Goal: Information Seeking & Learning: Find specific fact

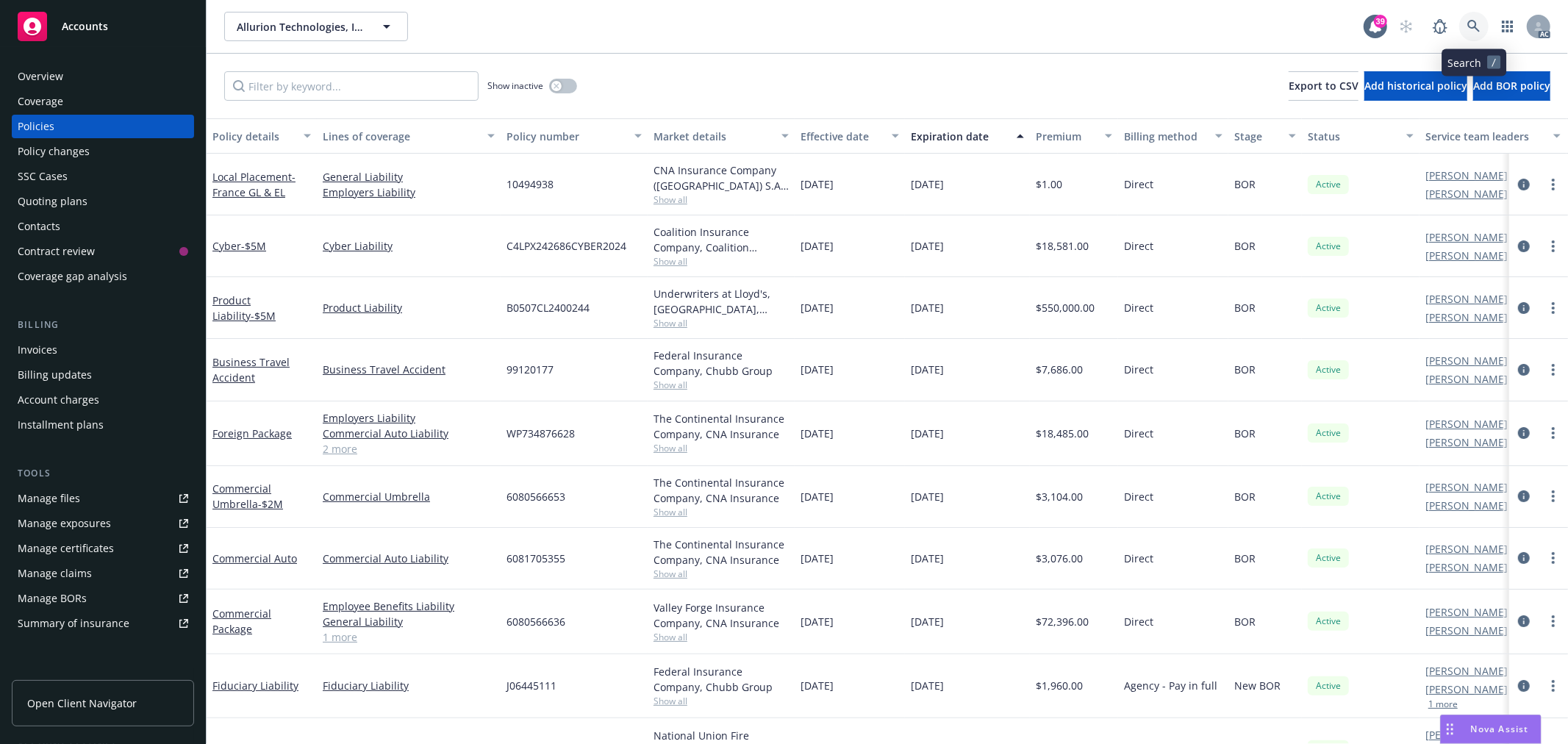
click at [1467, 24] on icon at bounding box center [1474, 26] width 12 height 12
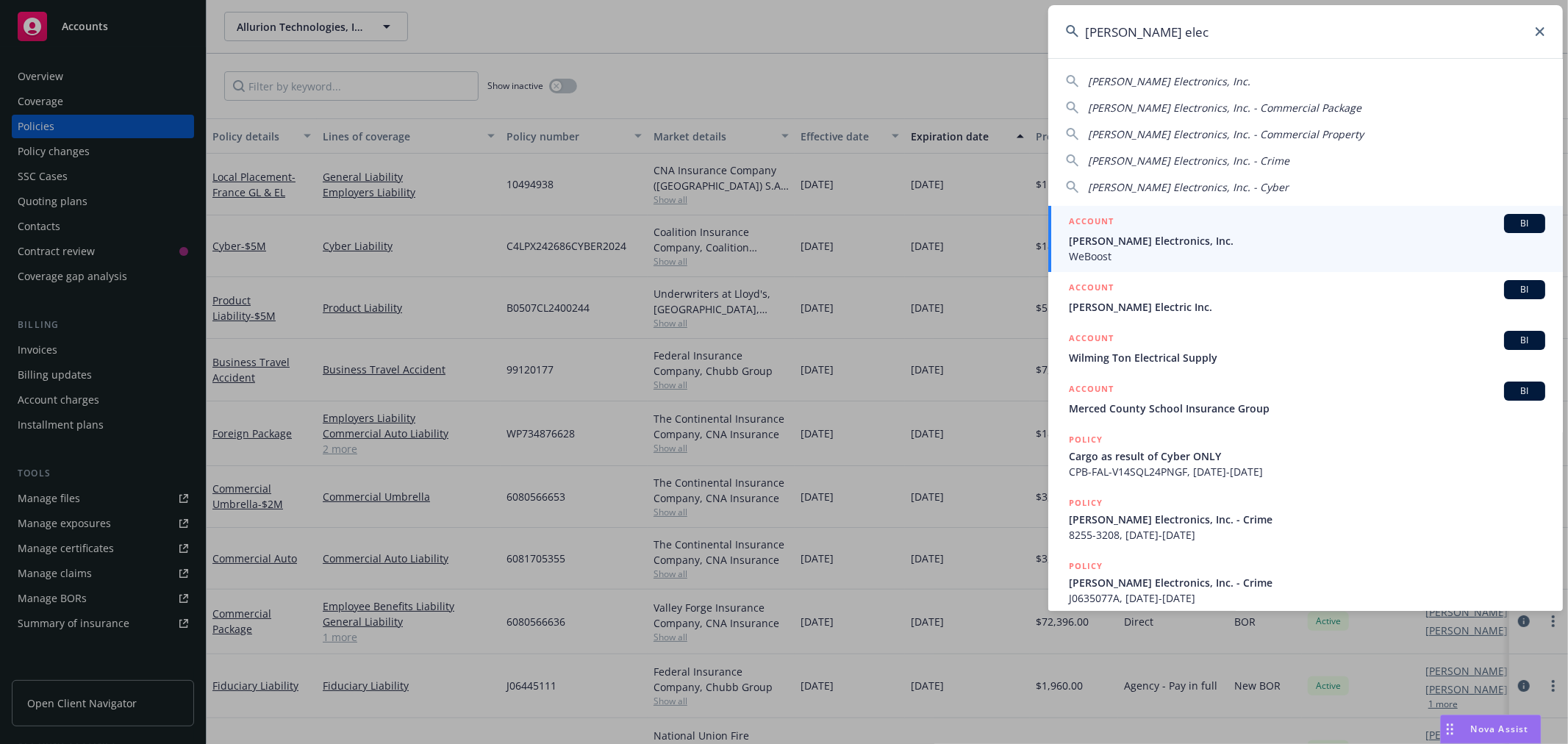
type input "[PERSON_NAME] elec"
click at [1174, 242] on span "[PERSON_NAME] Electronics, Inc." at bounding box center [1307, 240] width 477 height 16
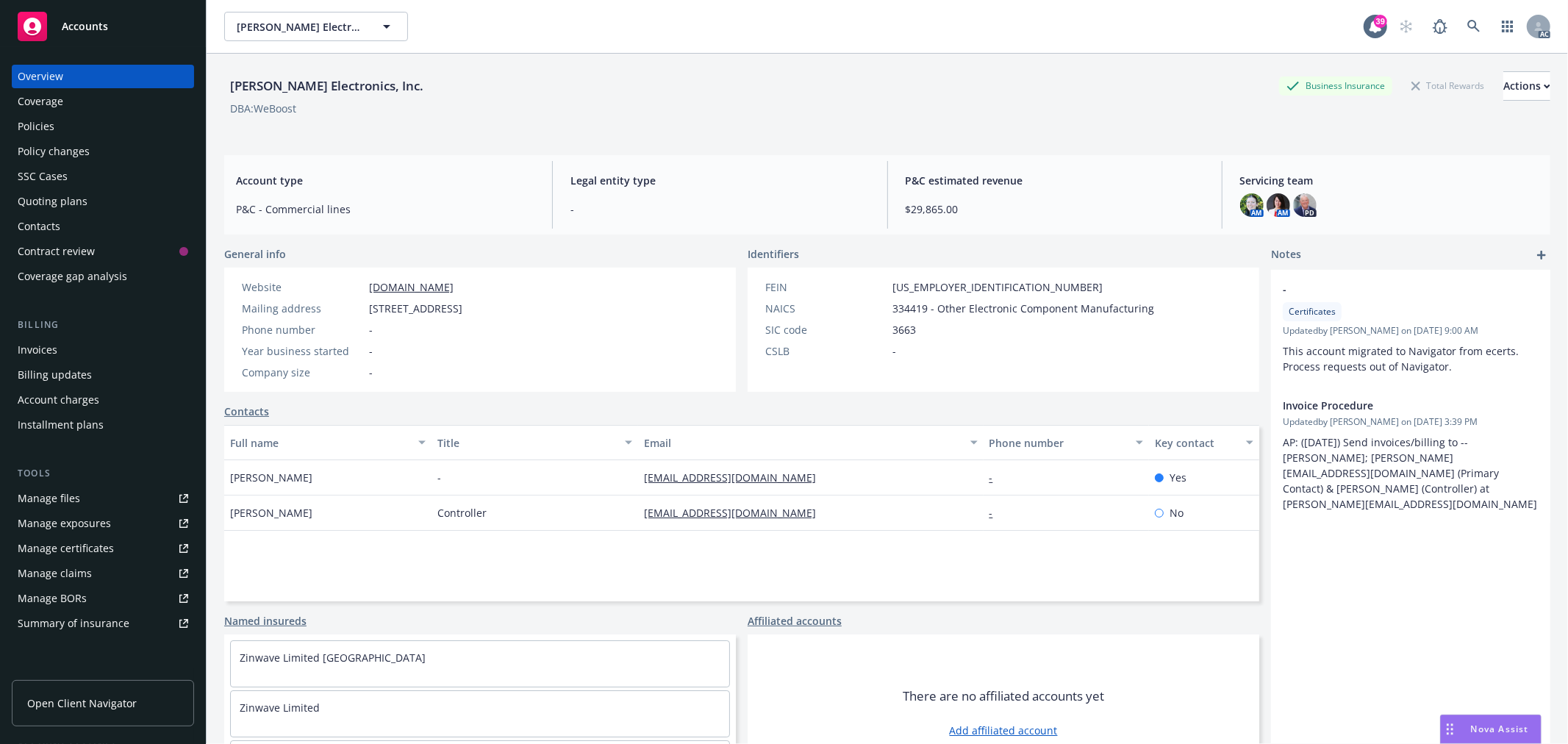
click at [63, 120] on div "Policies" at bounding box center [102, 126] width 171 height 24
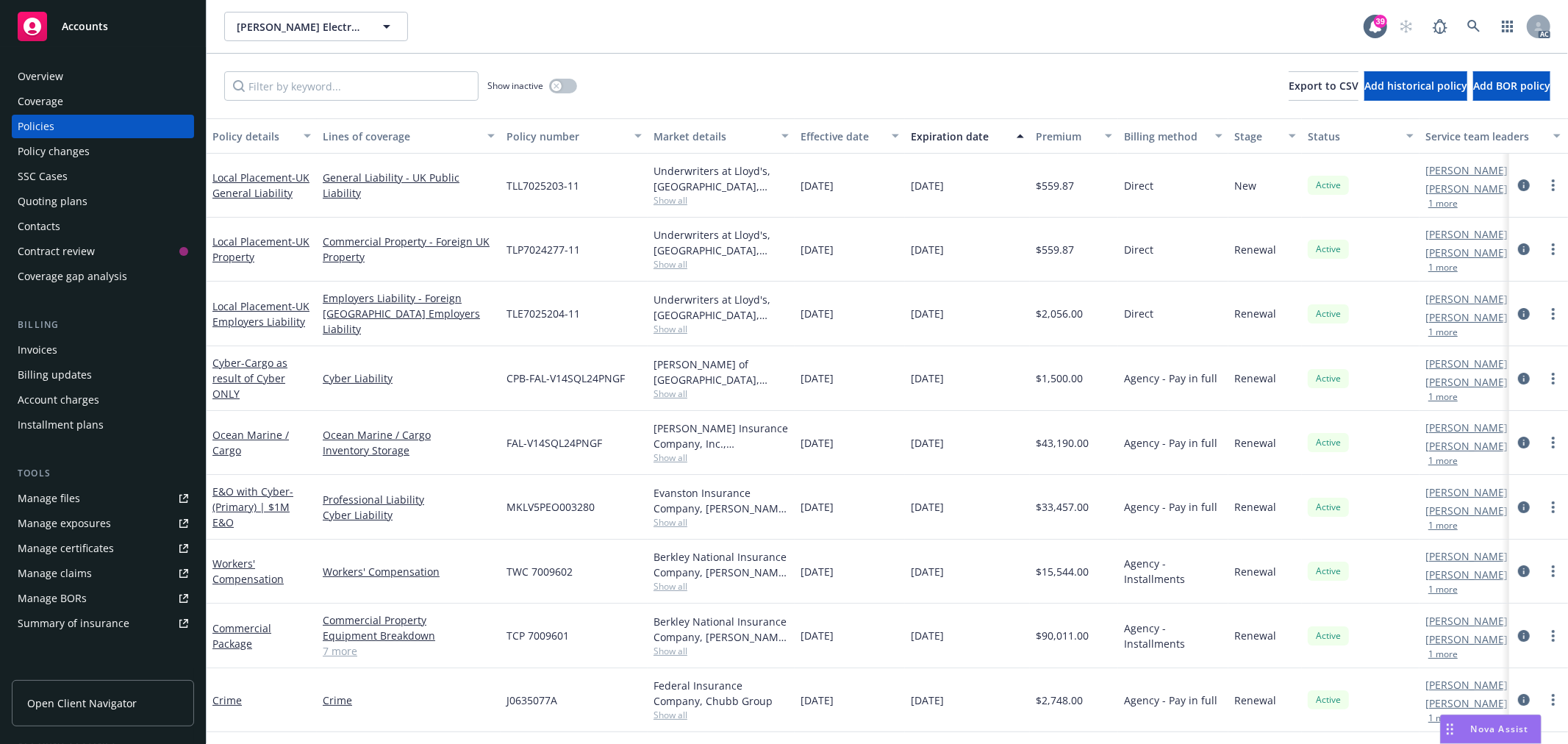
scroll to position [1, 0]
click at [361, 645] on link "7 more" at bounding box center [408, 650] width 172 height 16
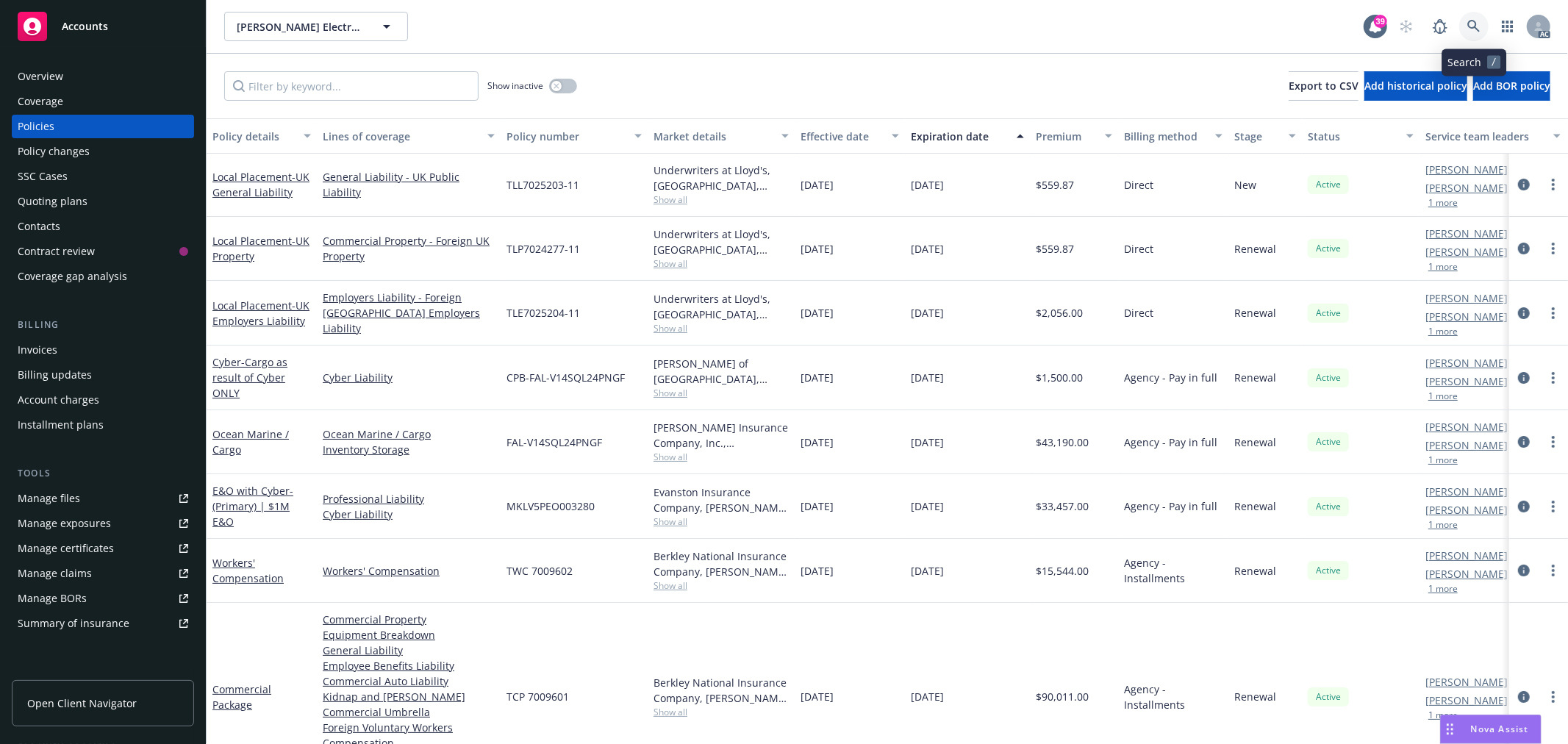
click at [1474, 20] on icon at bounding box center [1474, 26] width 13 height 13
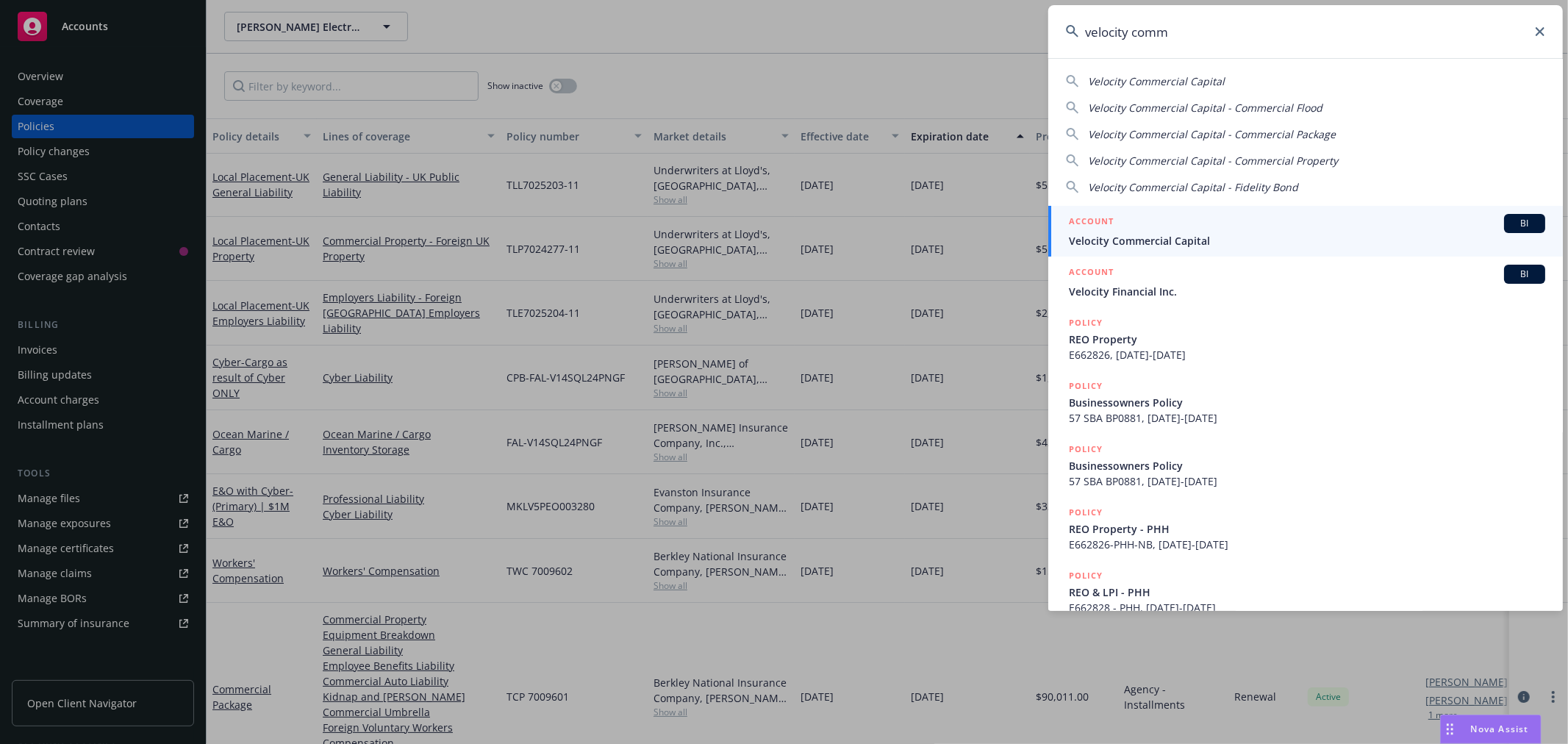
type input "velocity comm"
click at [1237, 245] on span "Velocity Commercial Capital" at bounding box center [1307, 240] width 477 height 16
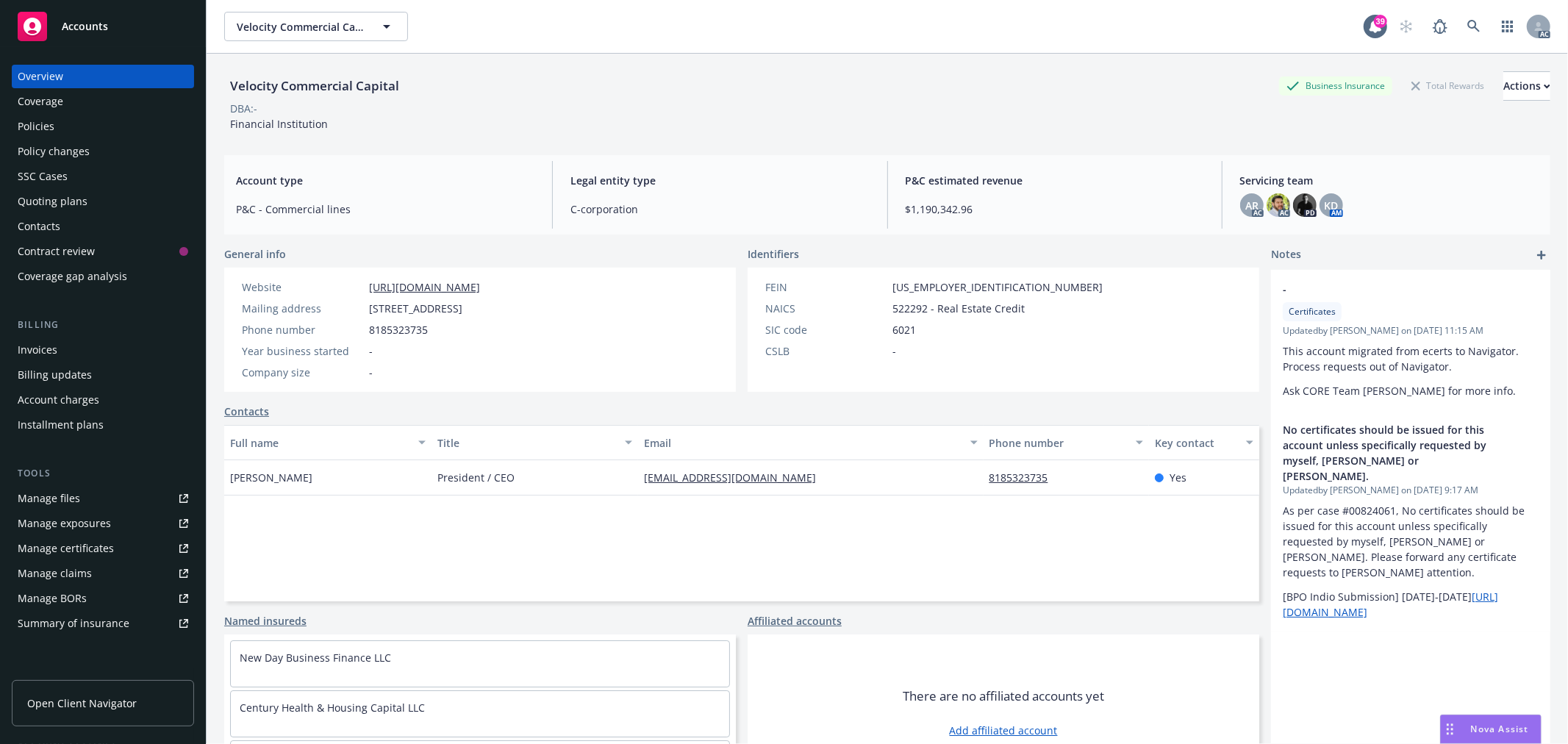
click at [33, 130] on div "Policies" at bounding box center [36, 126] width 37 height 24
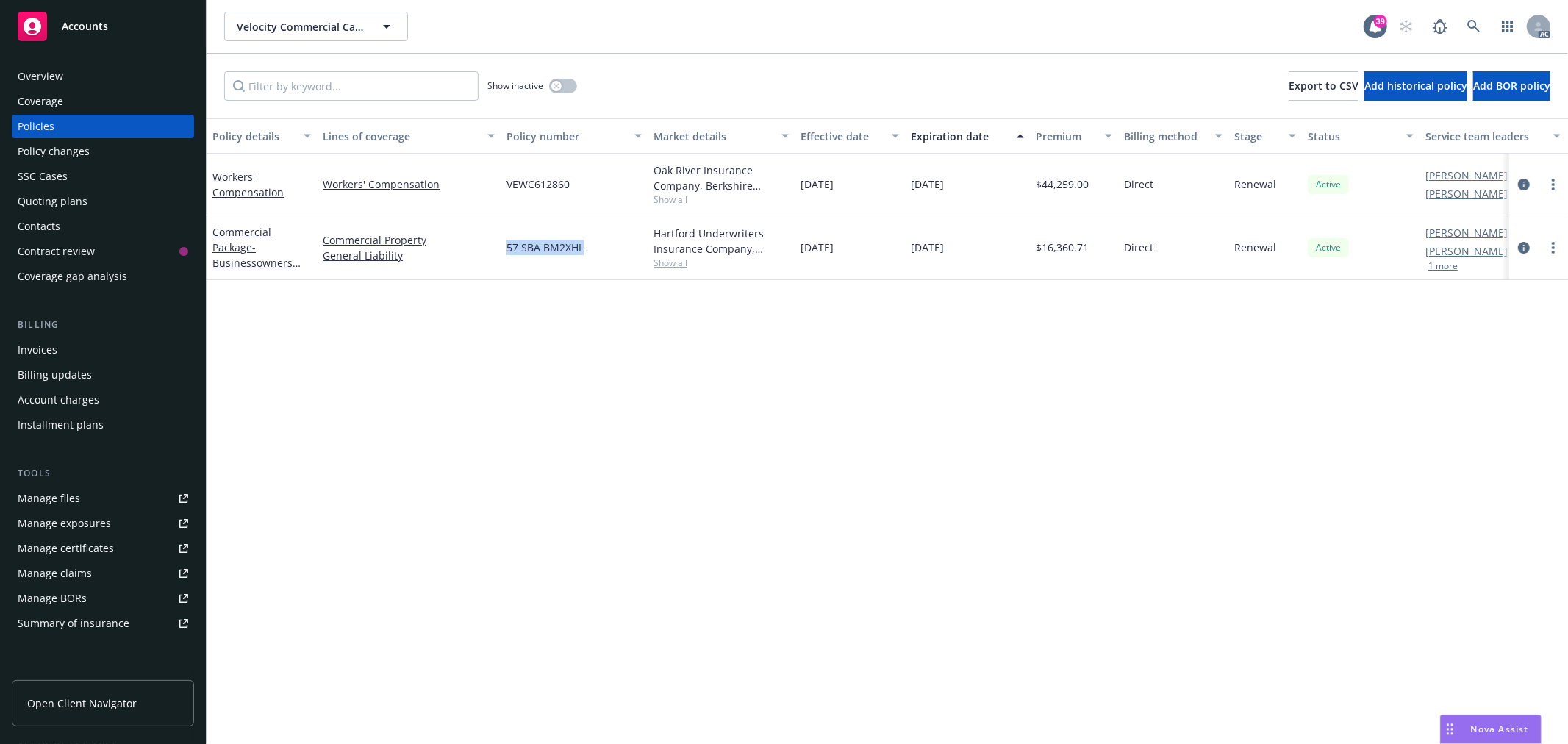
drag, startPoint x: 596, startPoint y: 247, endPoint x: 497, endPoint y: 251, distance: 99.1
click at [497, 251] on div "Commercial Package - Businessowners Policy Commercial Property General Liabilit…" at bounding box center [916, 247] width 1418 height 65
copy div "57 SBA BM2XHL"
click at [564, 94] on div "Show inactive" at bounding box center [532, 87] width 90 height 30
click at [564, 92] on button "button" at bounding box center [563, 86] width 28 height 15
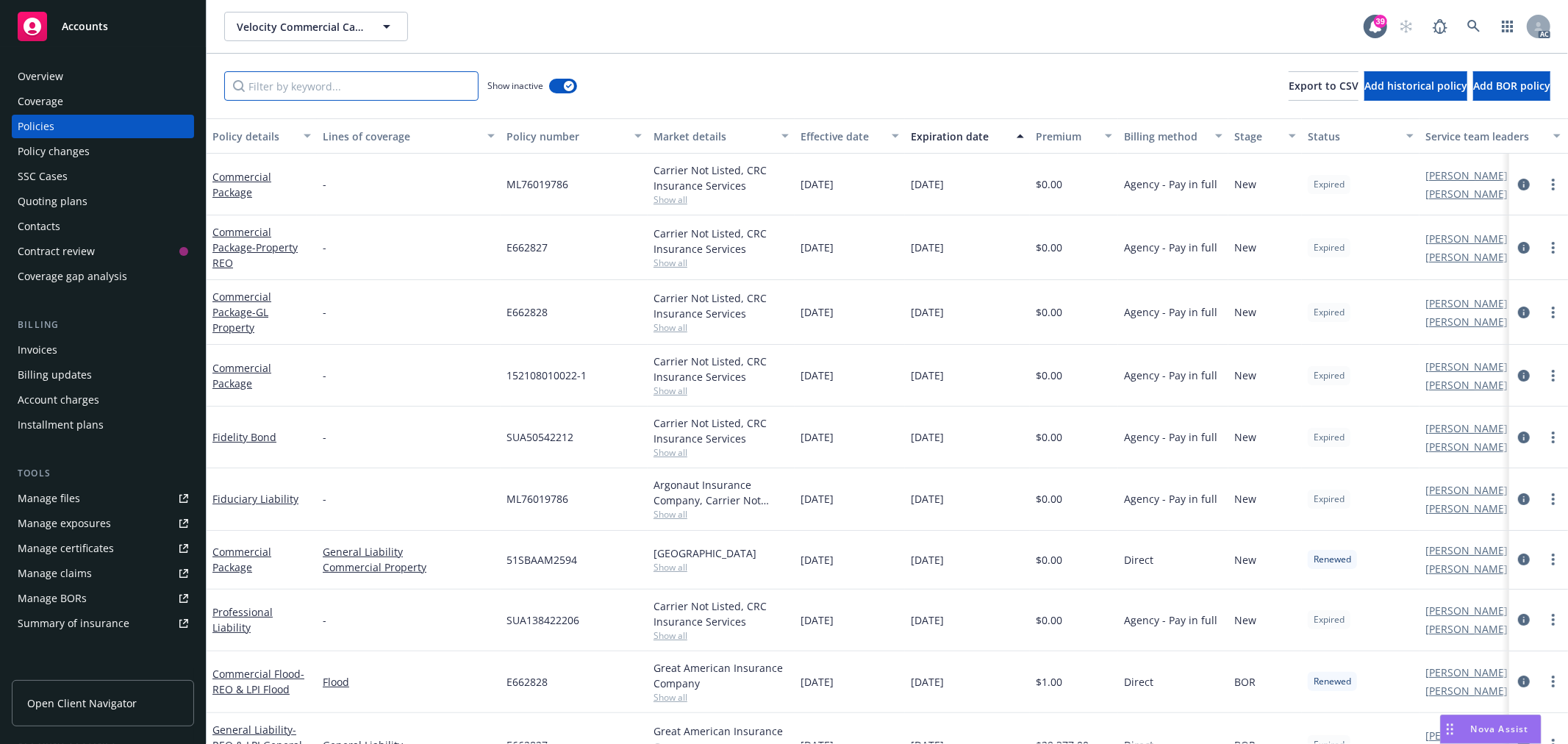
click at [385, 82] on input "Filter by keyword..." at bounding box center [351, 87] width 254 height 30
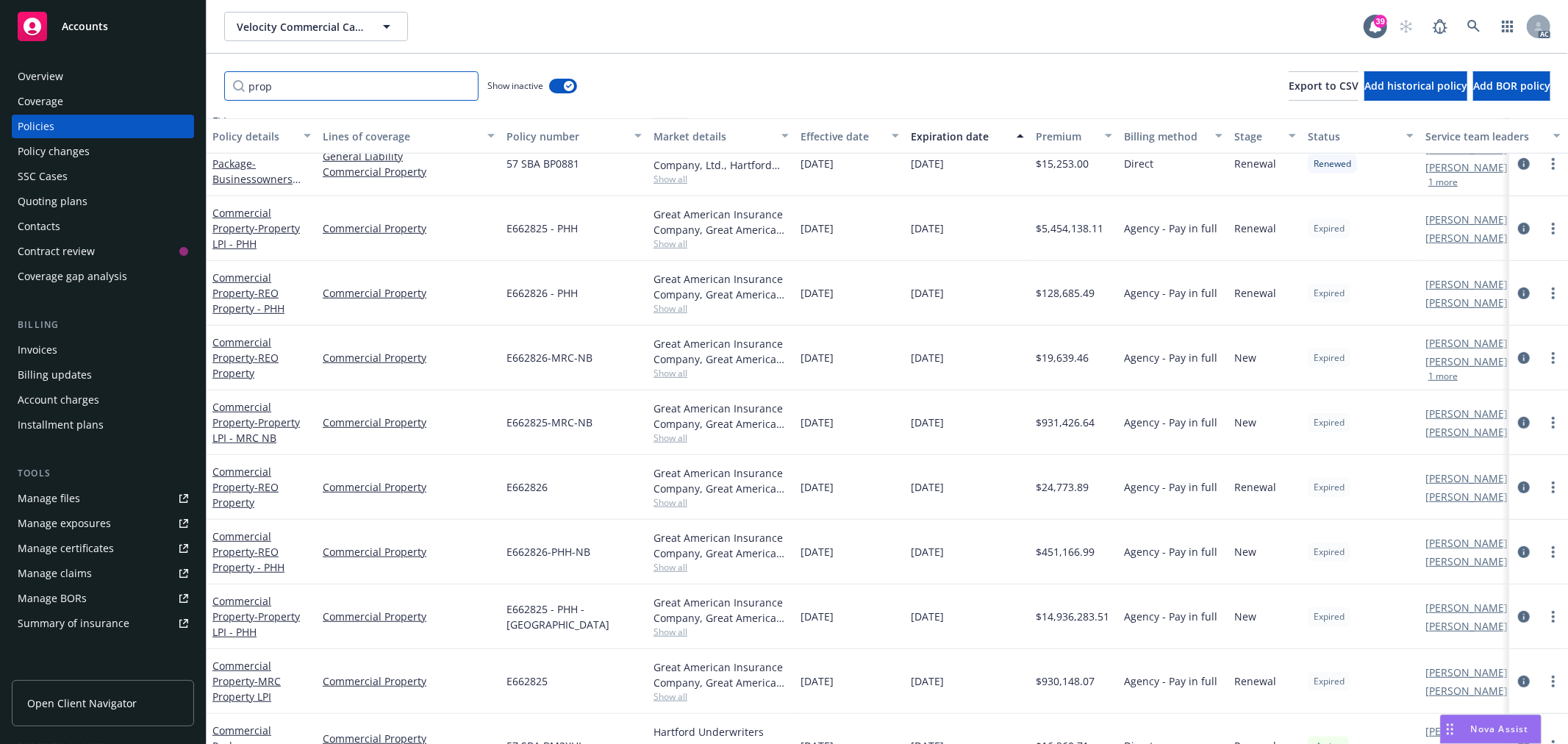
scroll to position [657, 0]
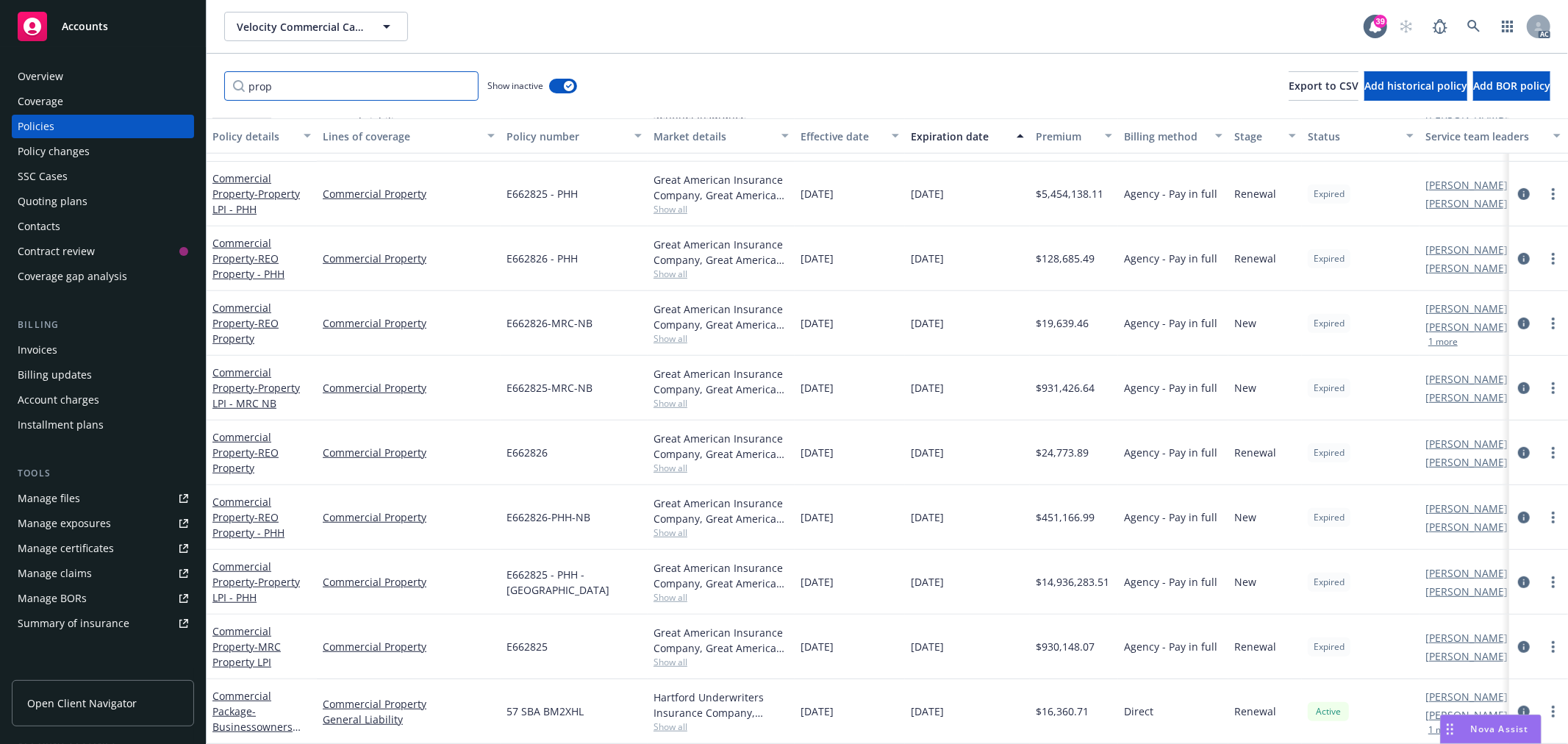
click at [382, 91] on input "prop" at bounding box center [351, 87] width 254 height 30
drag, startPoint x: 361, startPoint y: 81, endPoint x: 223, endPoint y: 81, distance: 138.0
click at [223, 81] on div "prop Show inactive Export to CSV Add historical policy Add BOR policy" at bounding box center [887, 86] width 1361 height 65
paste input "E662825"
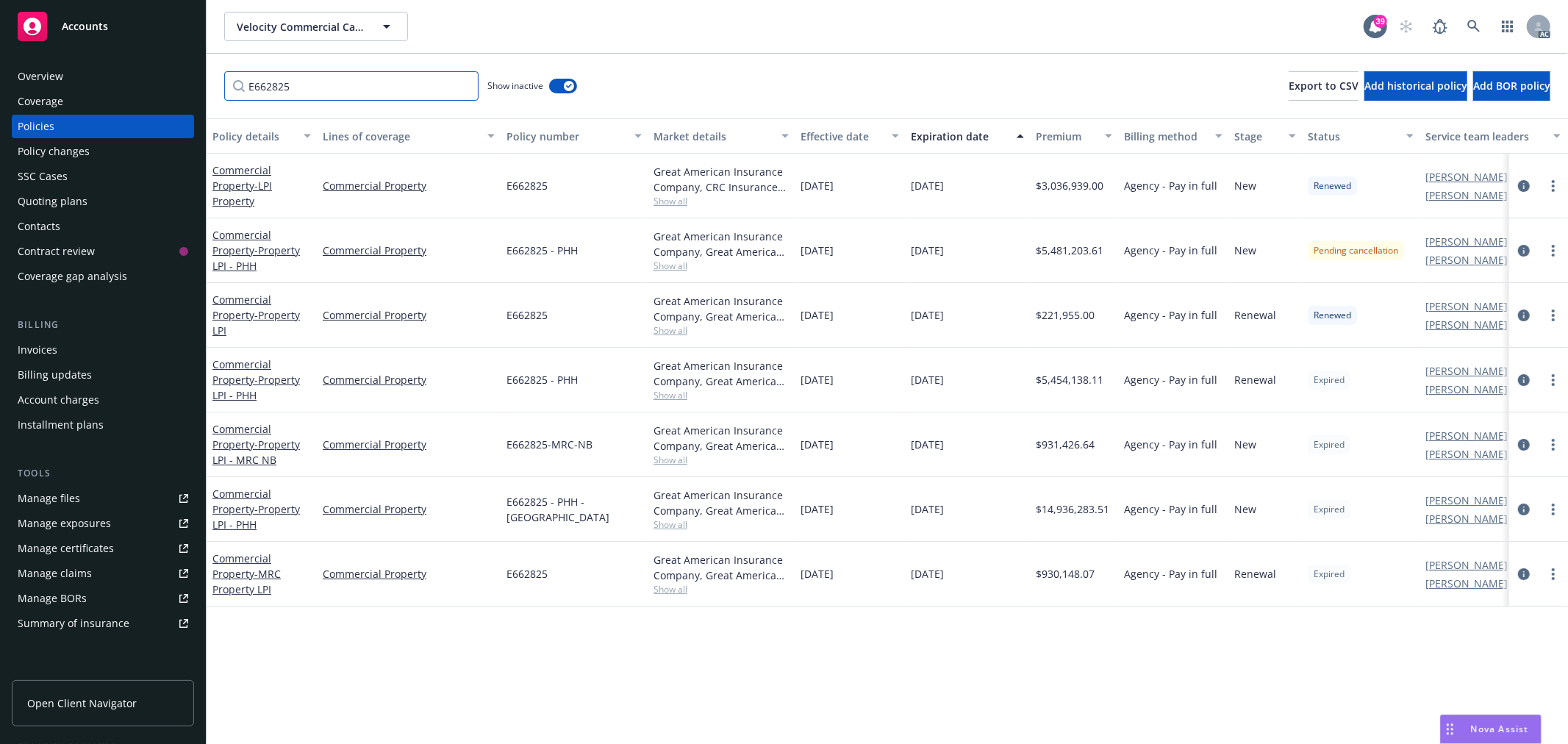
scroll to position [0, 0]
type input "E662825"
click at [1472, 20] on icon at bounding box center [1474, 26] width 12 height 12
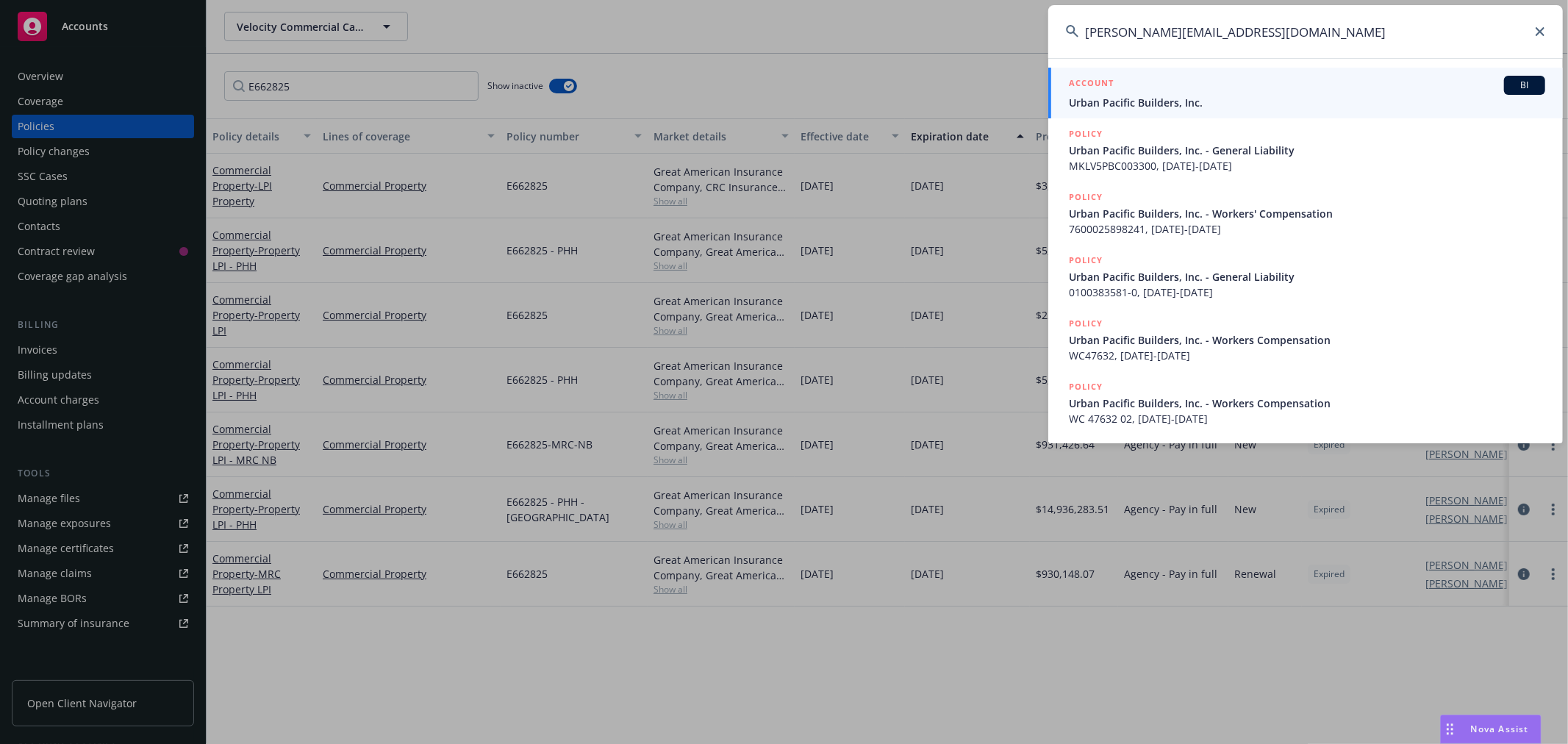
type input "[PERSON_NAME][EMAIL_ADDRESS][DOMAIN_NAME]"
click at [1215, 99] on span "Urban Pacific Builders, Inc." at bounding box center [1307, 102] width 477 height 16
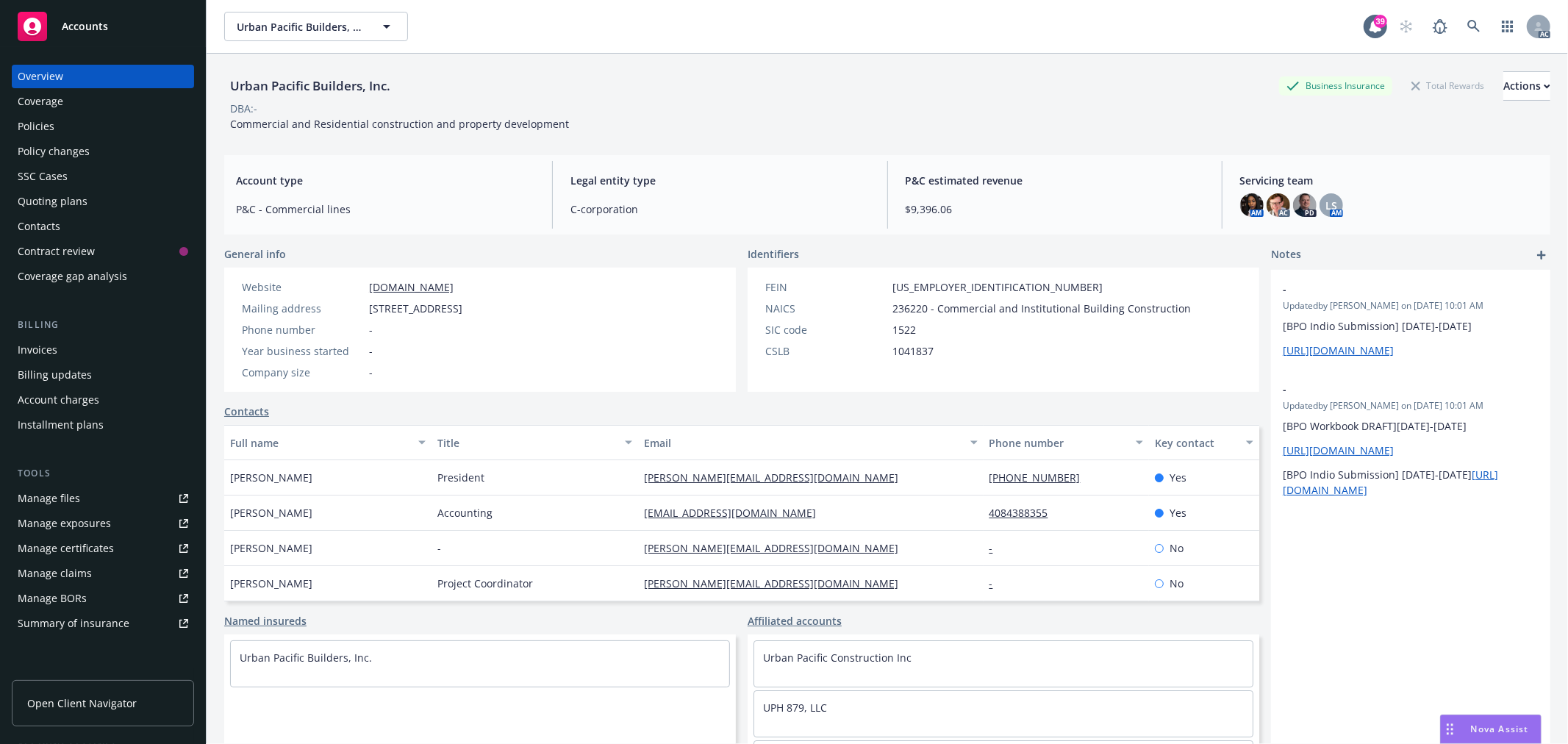
click at [50, 122] on div "Policies" at bounding box center [36, 126] width 37 height 24
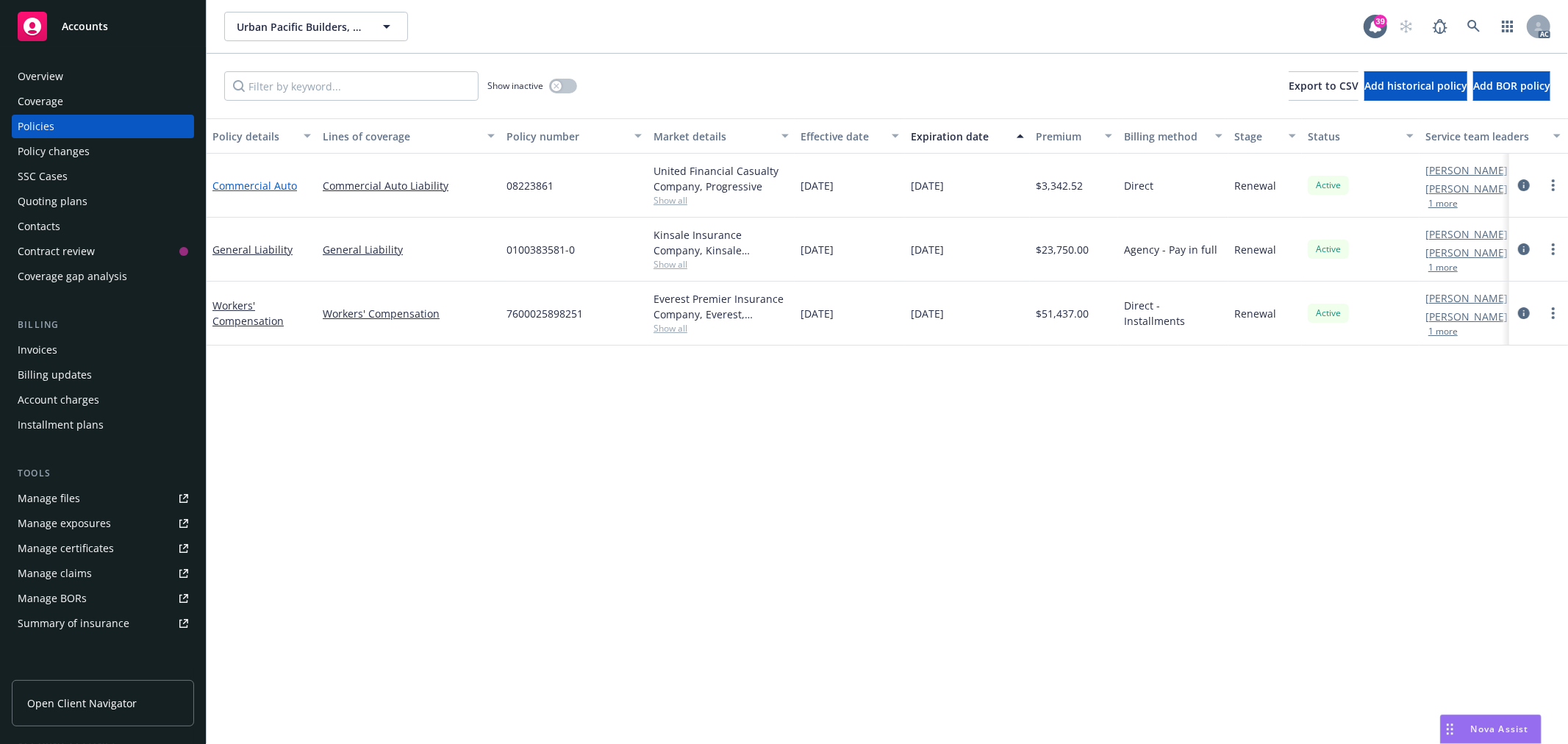
click at [275, 185] on link "Commercial Auto" at bounding box center [254, 185] width 85 height 14
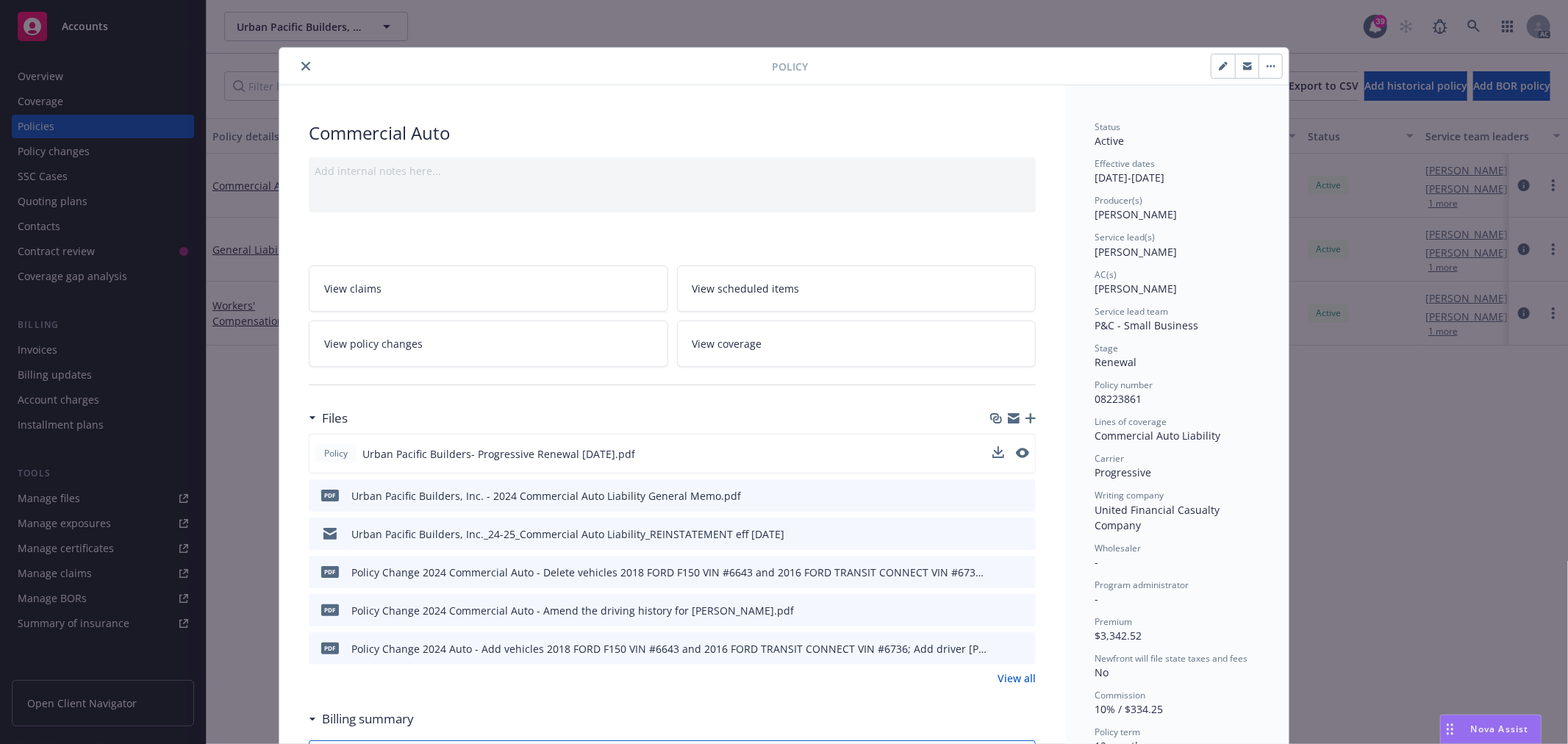
click at [1015, 446] on button at bounding box center [1021, 454] width 13 height 16
click at [1014, 454] on icon "preview file" at bounding box center [1021, 453] width 13 height 10
click at [302, 63] on icon "close" at bounding box center [306, 66] width 9 height 9
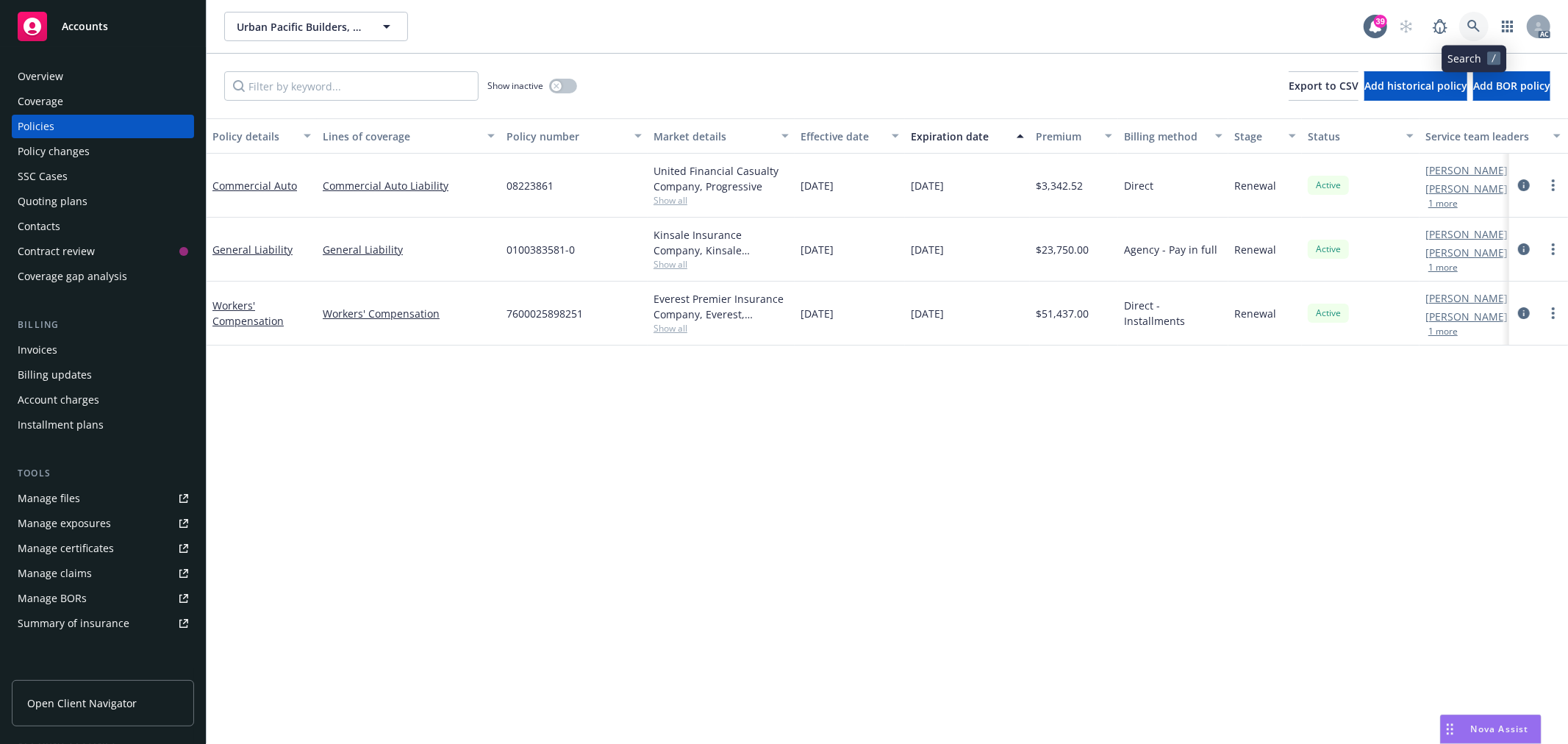
click at [1470, 22] on icon at bounding box center [1474, 26] width 12 height 12
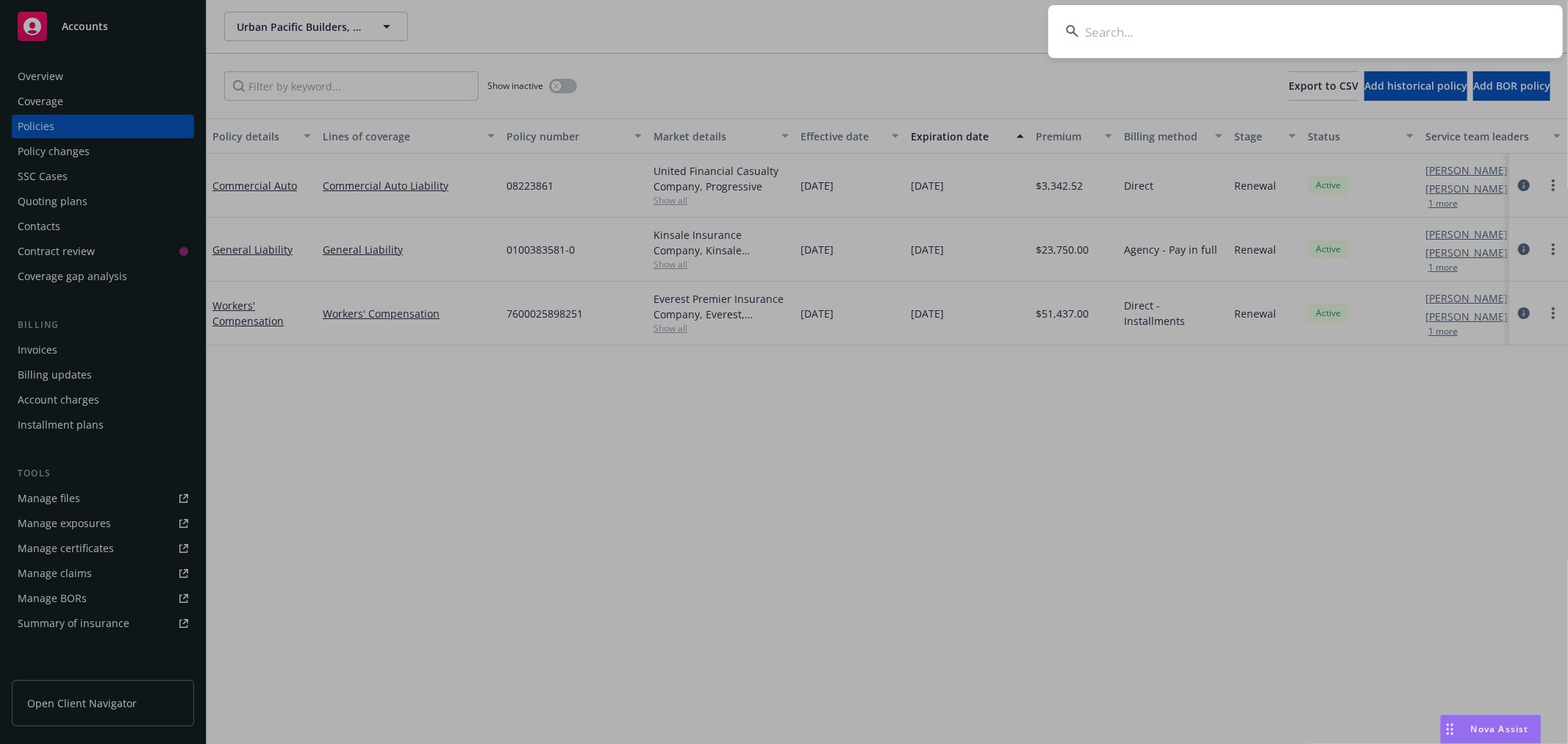
click at [1277, 48] on input at bounding box center [1305, 31] width 514 height 53
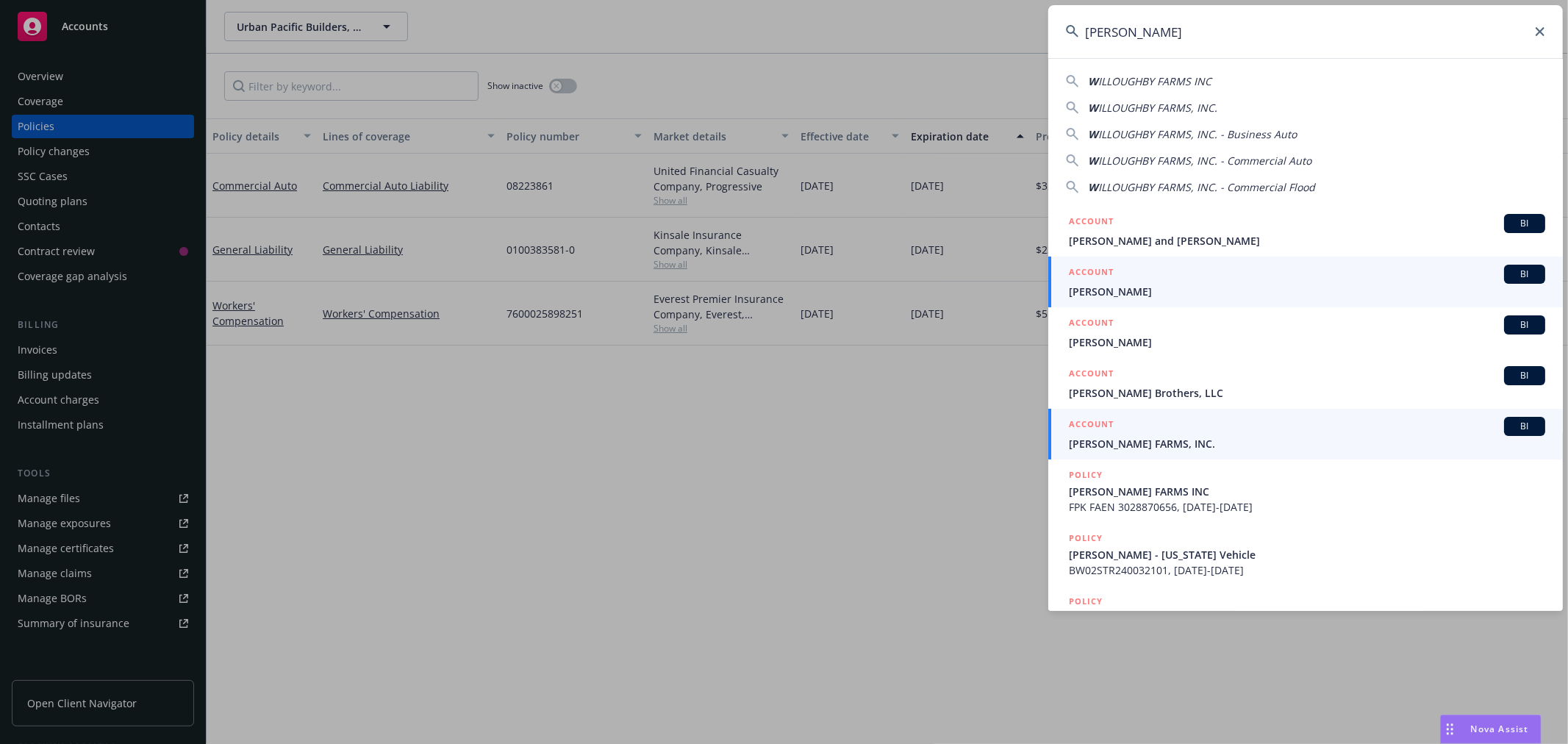
type input "[PERSON_NAME]"
click at [1183, 439] on span "[PERSON_NAME] FARMS, INC." at bounding box center [1307, 443] width 477 height 16
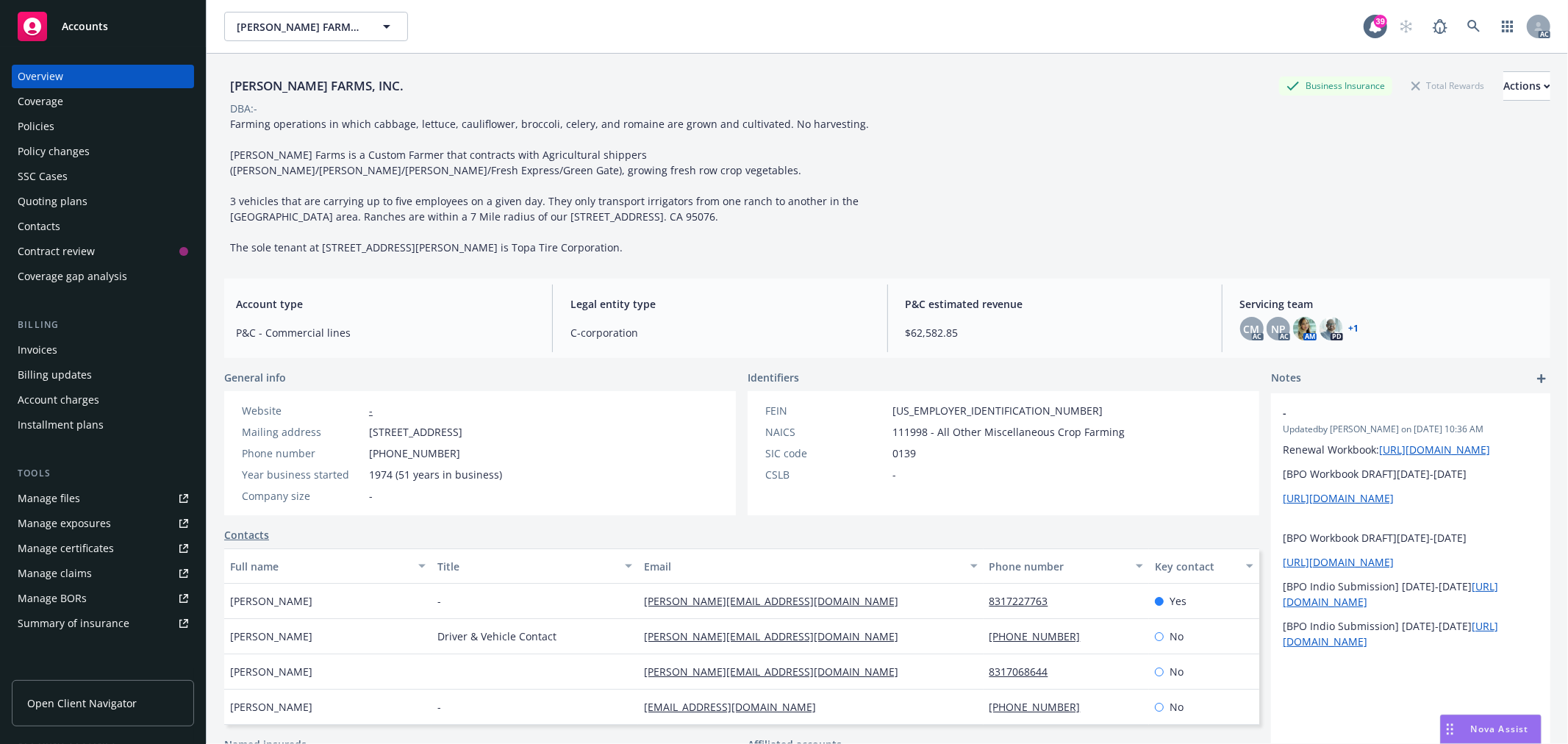
scroll to position [148, 0]
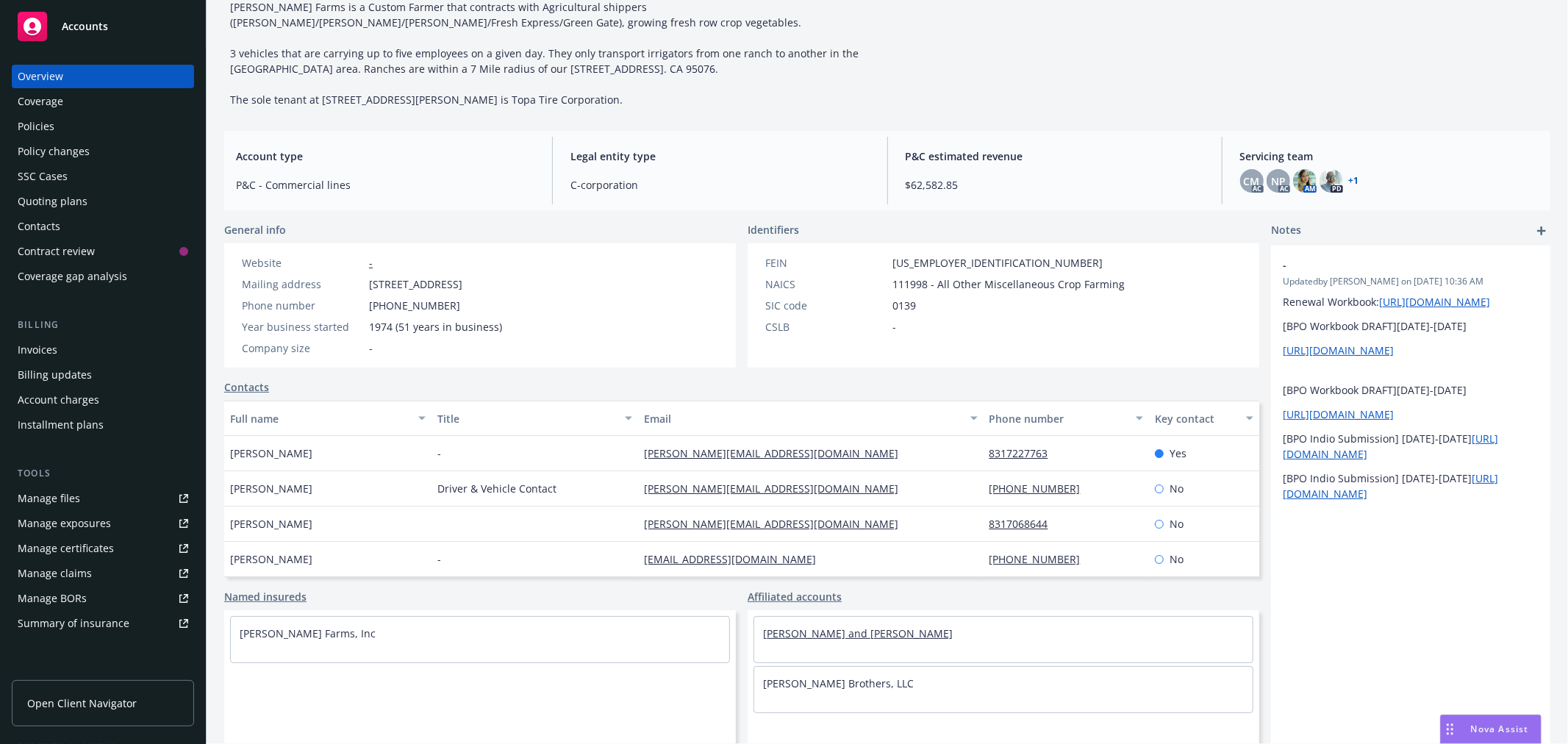
click at [923, 634] on link "[PERSON_NAME] and [PERSON_NAME]" at bounding box center [857, 633] width 190 height 14
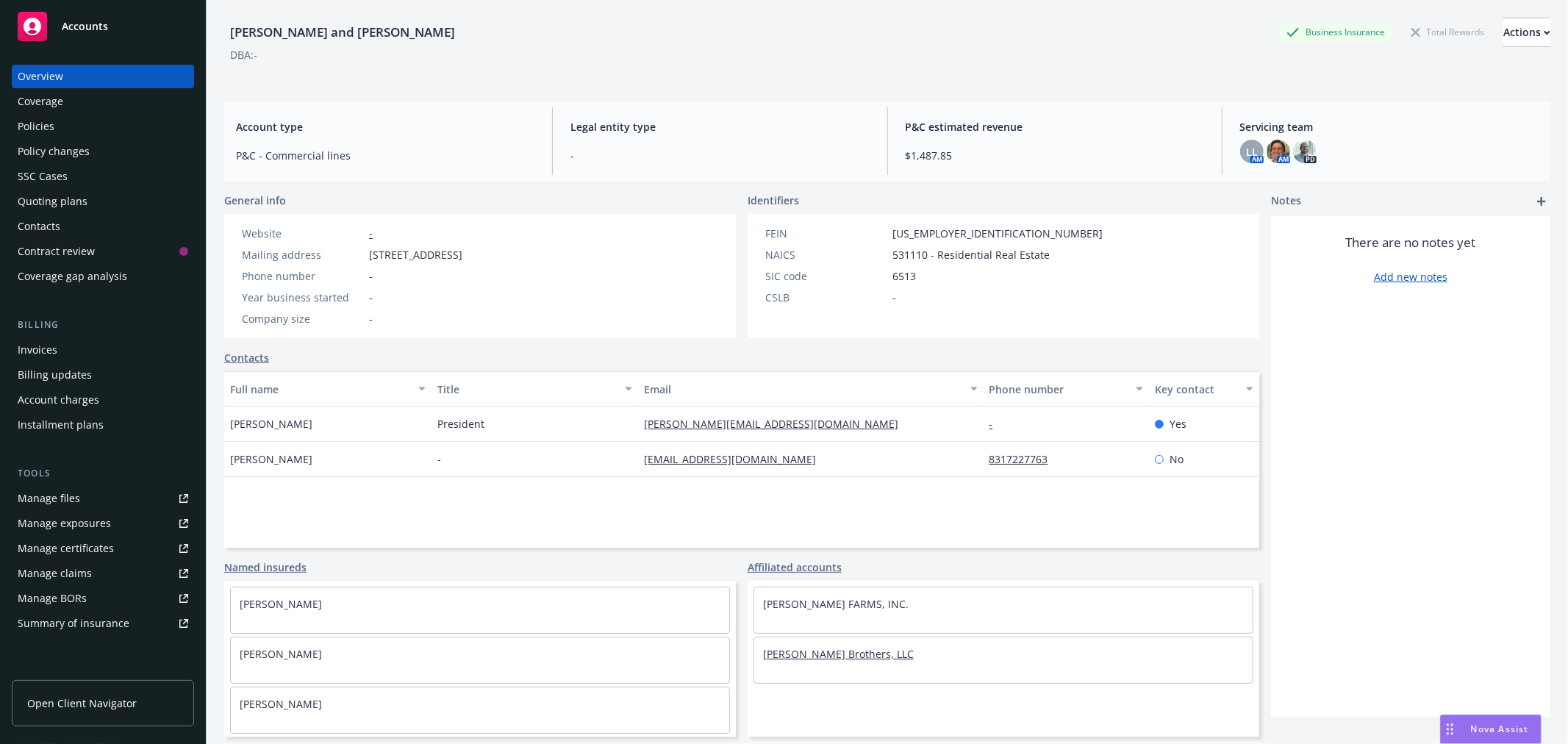
click at [848, 652] on link "[PERSON_NAME] Brothers, LLC" at bounding box center [838, 654] width 150 height 14
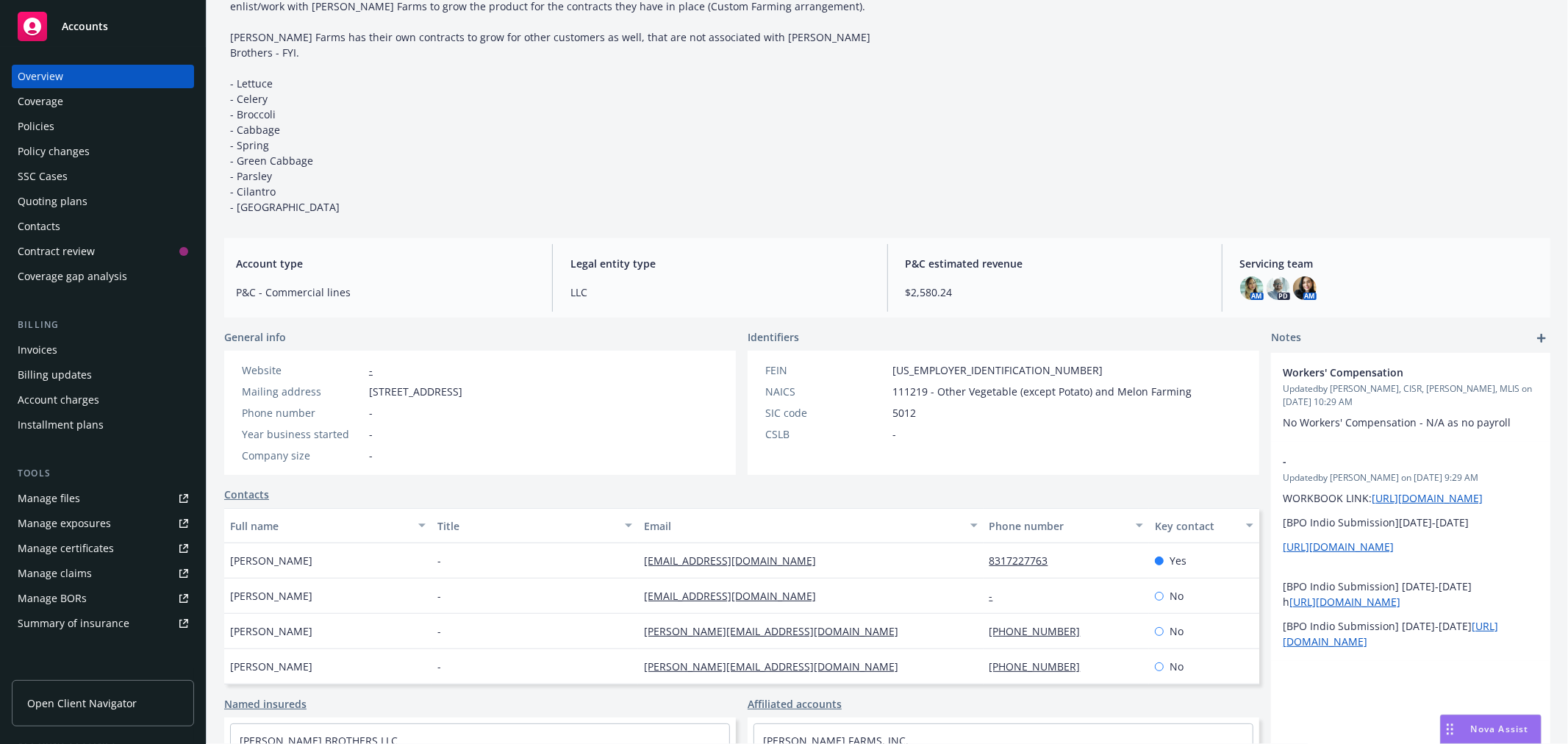
scroll to position [225, 0]
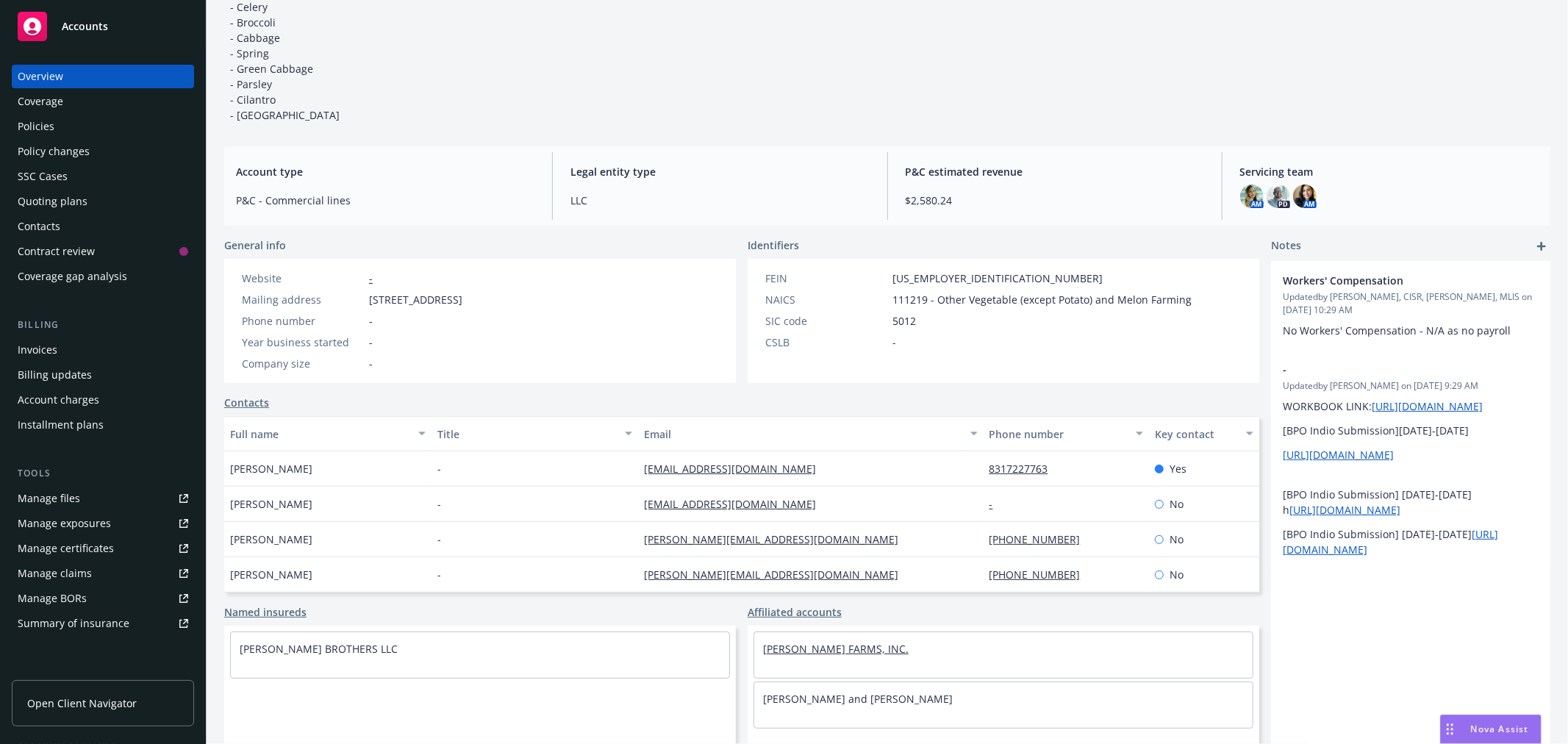
click at [840, 642] on link "[PERSON_NAME] FARMS, INC." at bounding box center [835, 649] width 145 height 14
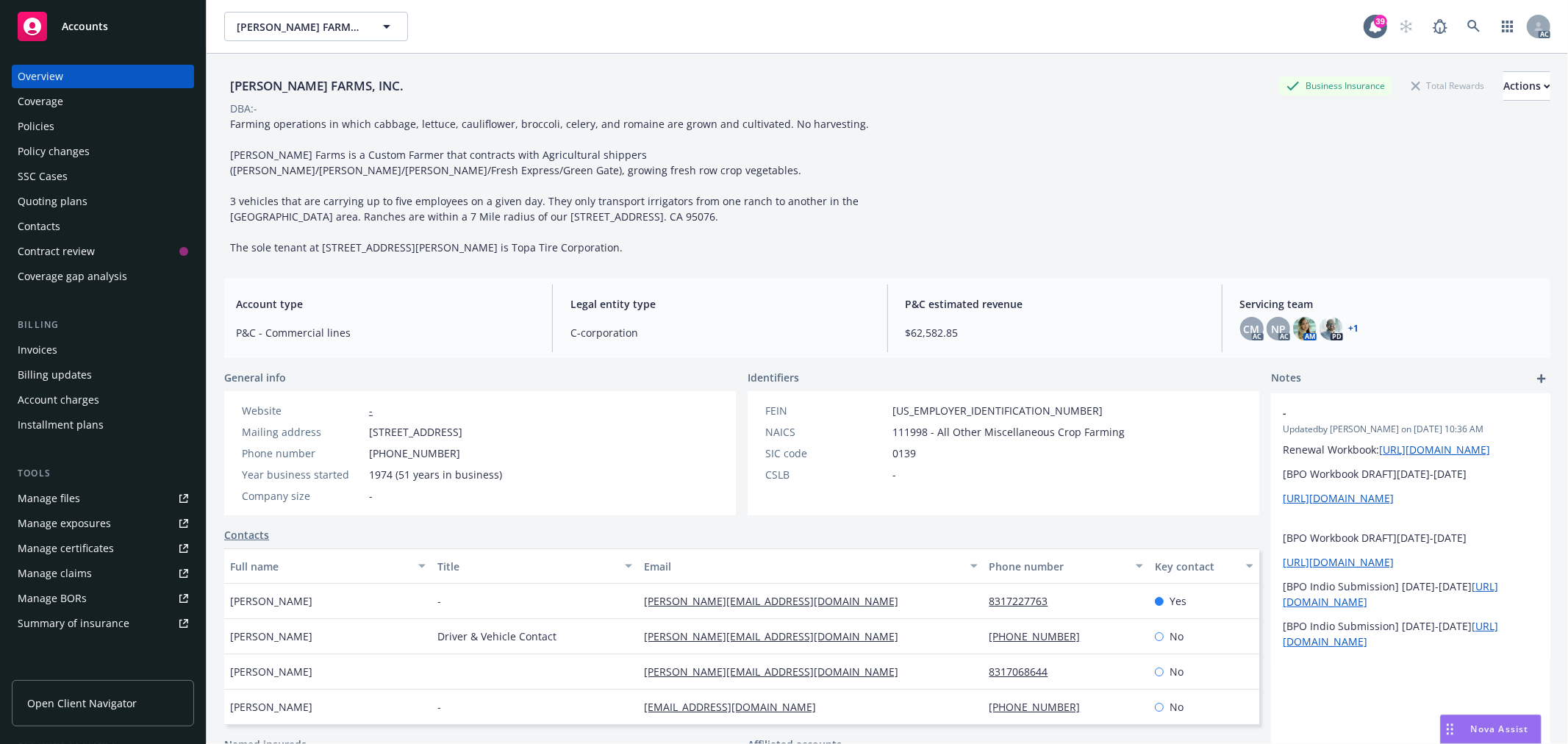
click at [48, 131] on div "Policies" at bounding box center [36, 126] width 37 height 24
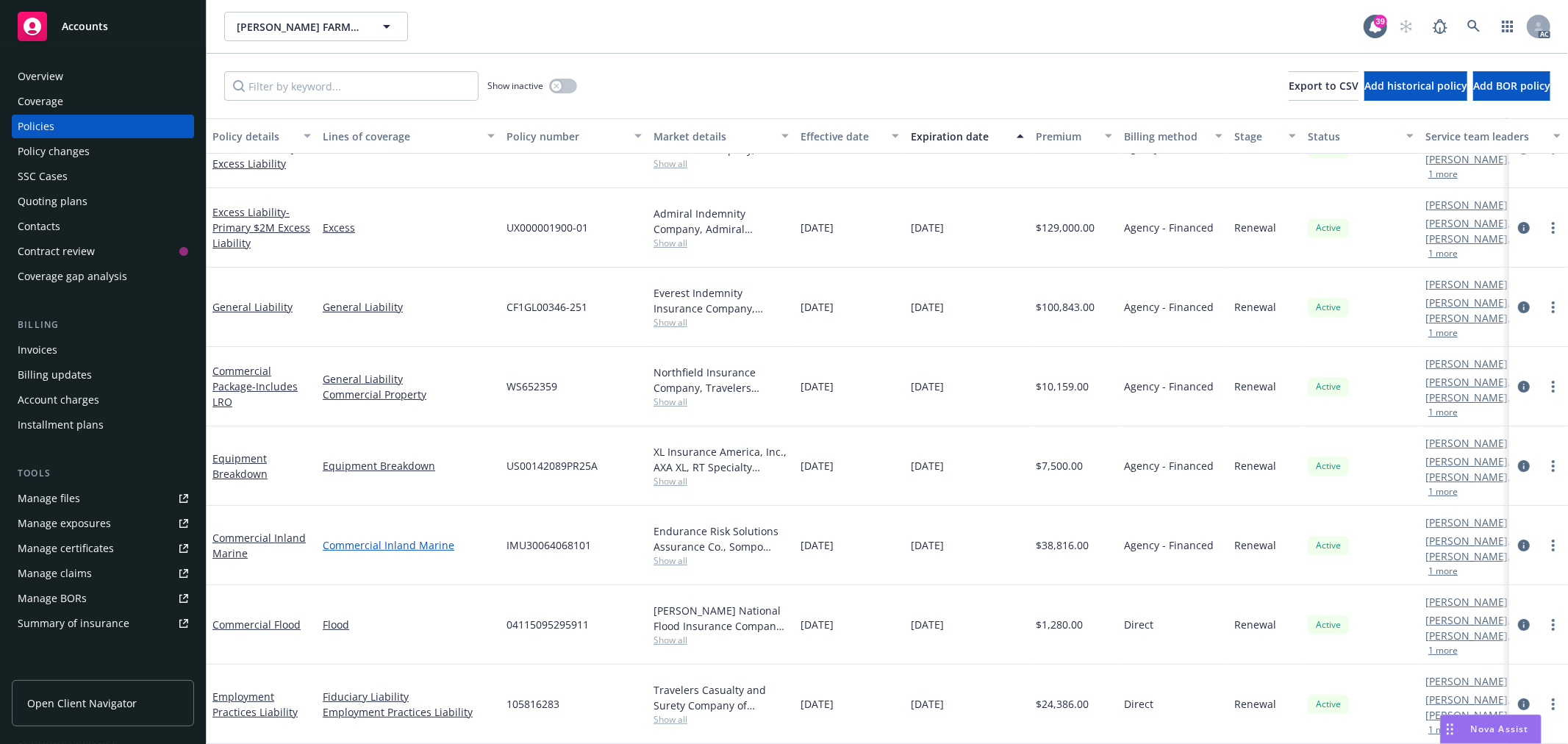
scroll to position [175, 0]
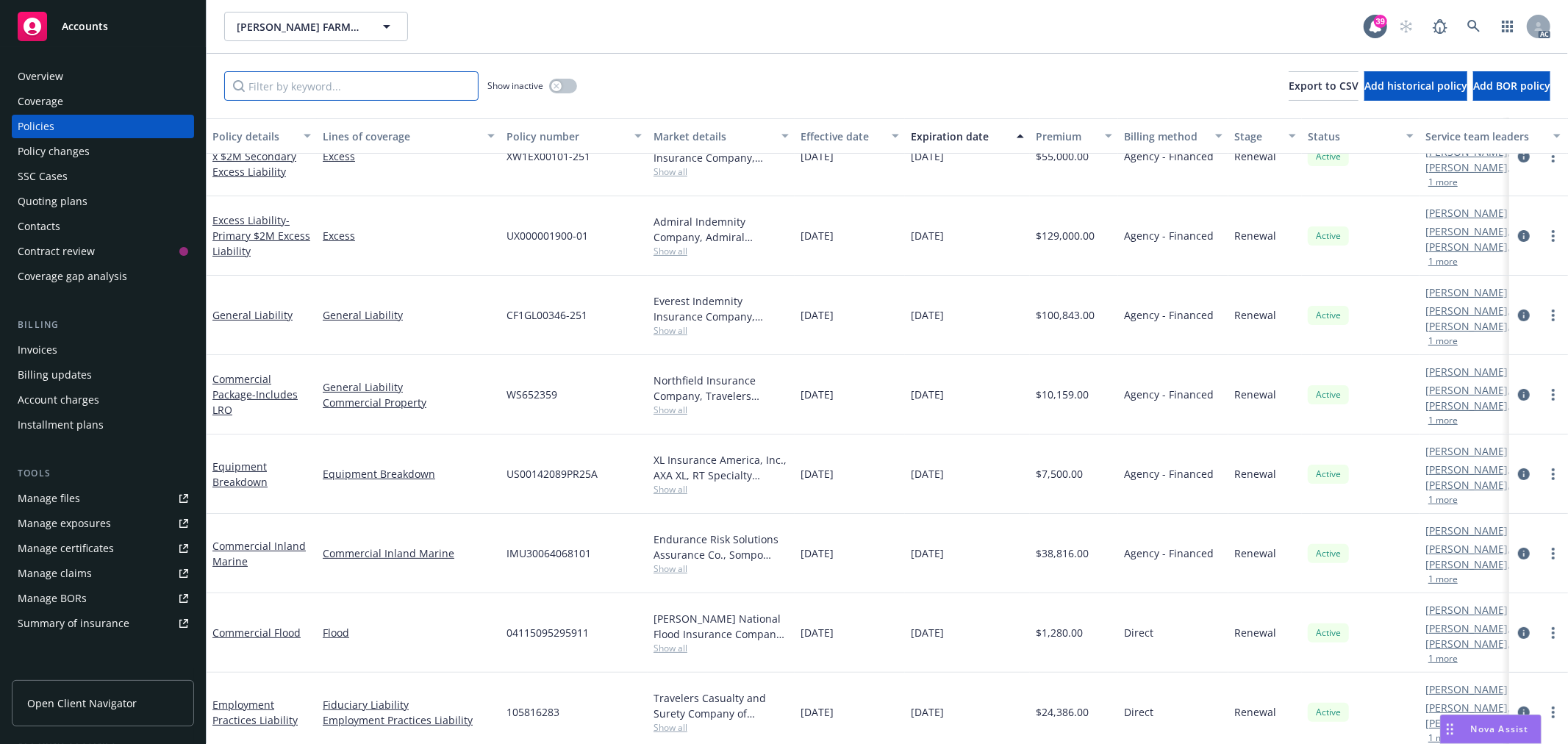
click at [431, 86] on input "Filter by keyword..." at bounding box center [351, 87] width 254 height 30
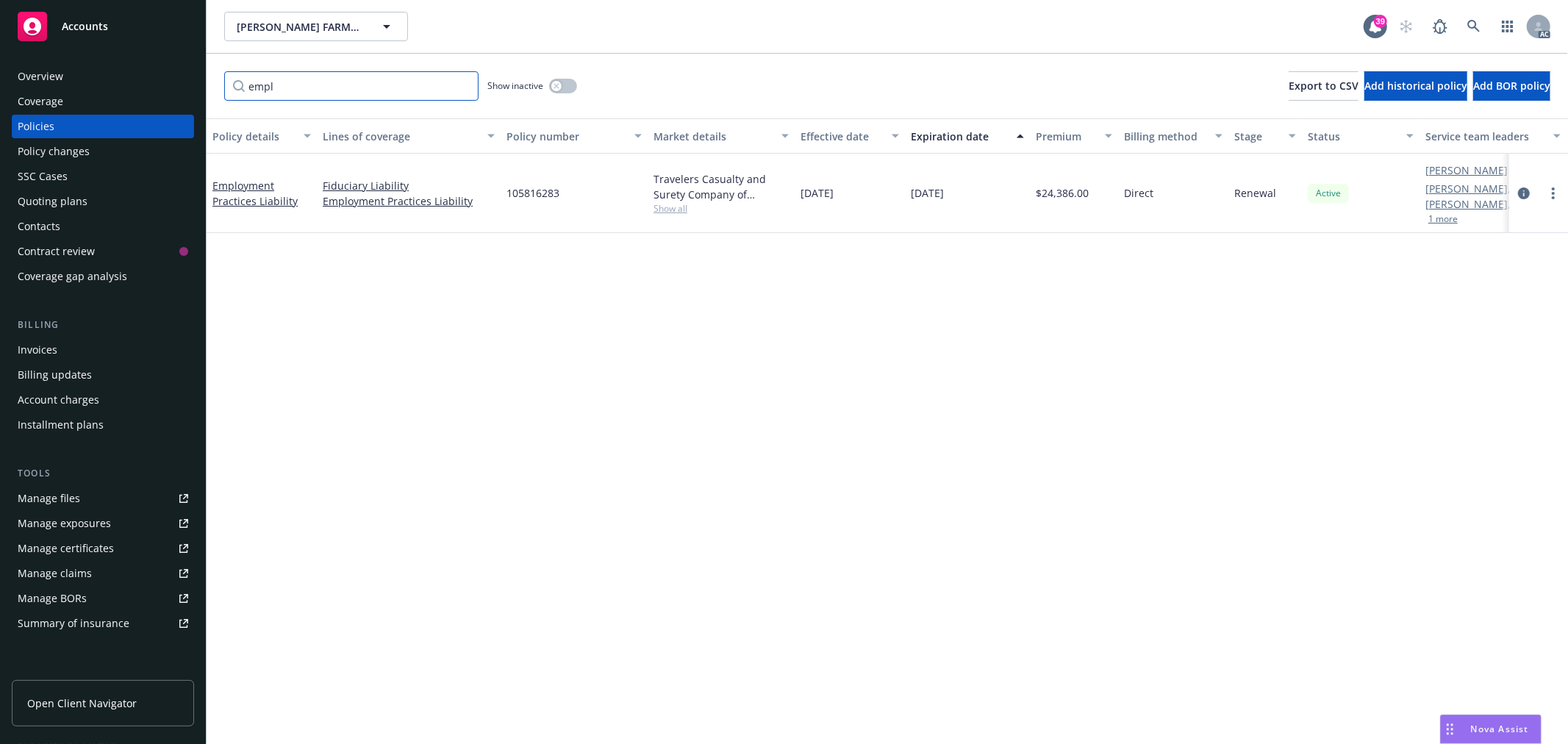
type input "empl"
click at [537, 193] on span "105816283" at bounding box center [533, 193] width 53 height 16
copy span "105816283"
click at [275, 197] on link "Employment Practices Liability" at bounding box center [254, 193] width 85 height 30
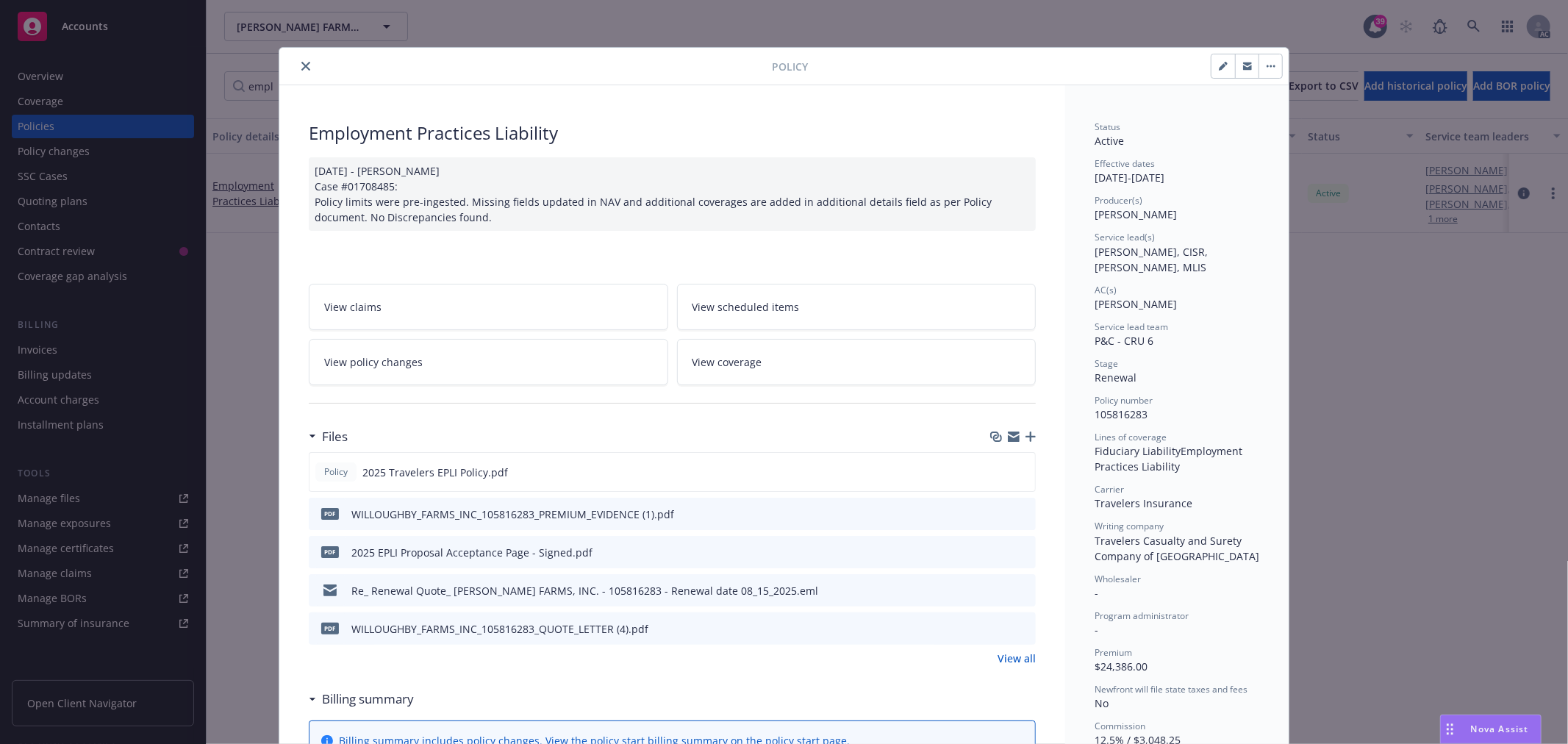
click at [302, 69] on icon "close" at bounding box center [306, 66] width 9 height 9
